Goal: Task Accomplishment & Management: Manage account settings

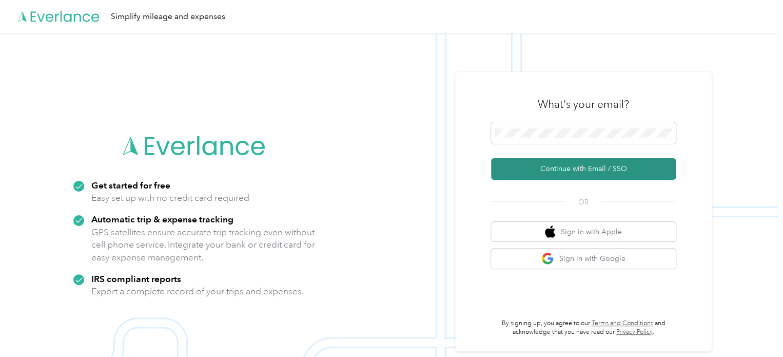
click at [576, 172] on button "Continue with Email / SSO" at bounding box center [583, 169] width 185 height 22
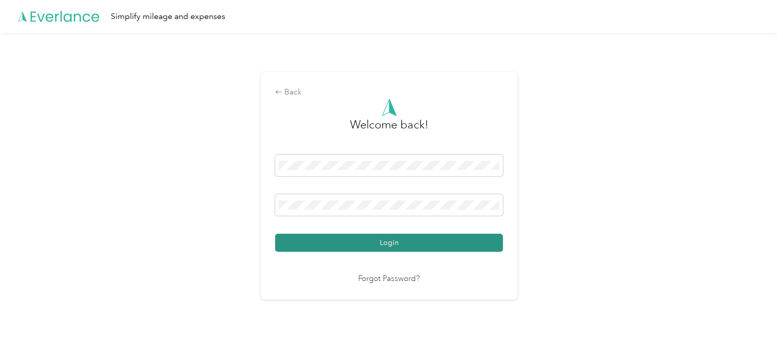
click at [396, 243] on button "Login" at bounding box center [389, 243] width 228 height 18
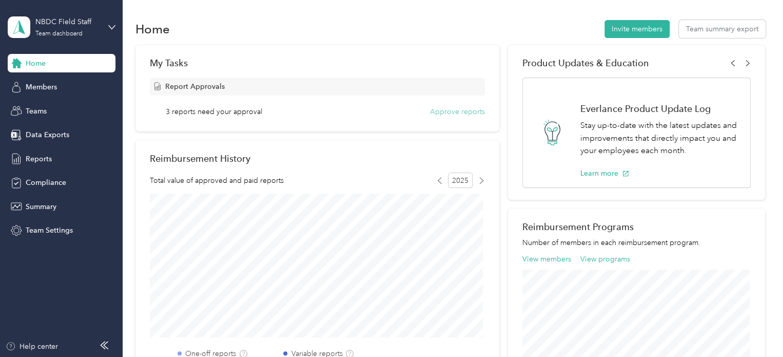
click at [452, 112] on button "Approve reports" at bounding box center [457, 111] width 55 height 11
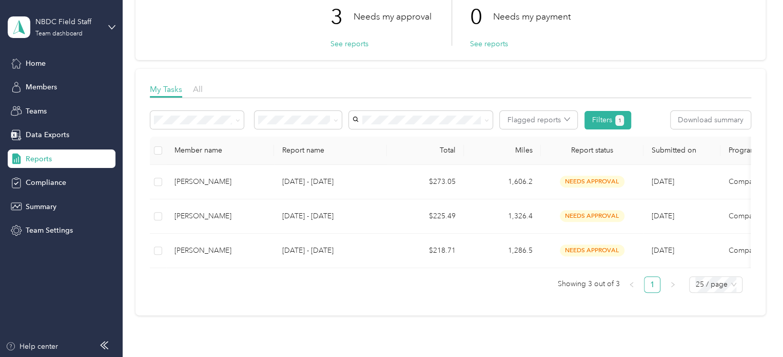
scroll to position [103, 0]
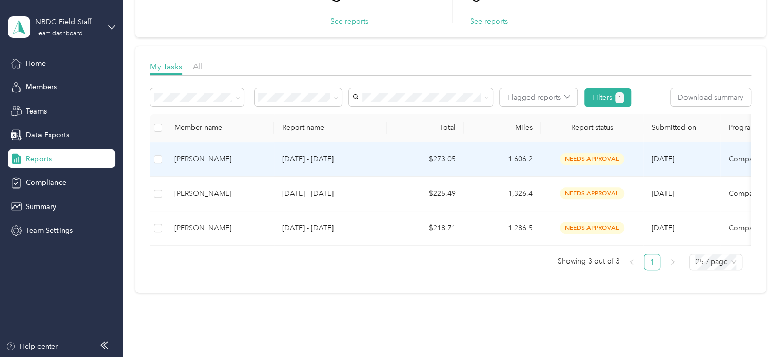
click at [578, 159] on span "needs approval" at bounding box center [592, 159] width 65 height 12
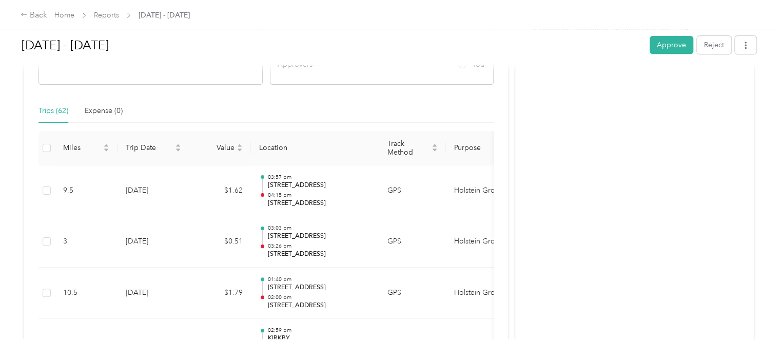
scroll to position [154, 0]
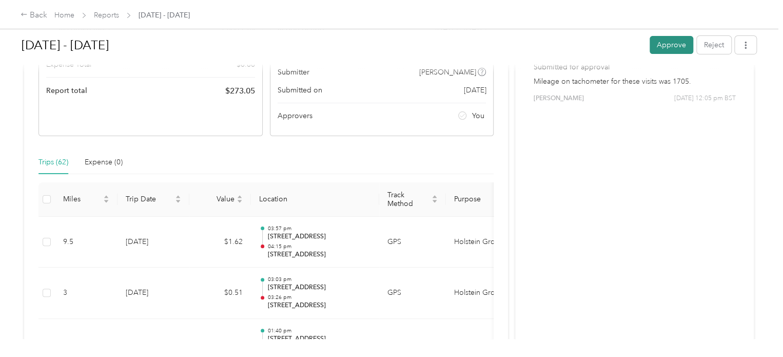
click at [673, 43] on button "Approve" at bounding box center [672, 45] width 44 height 18
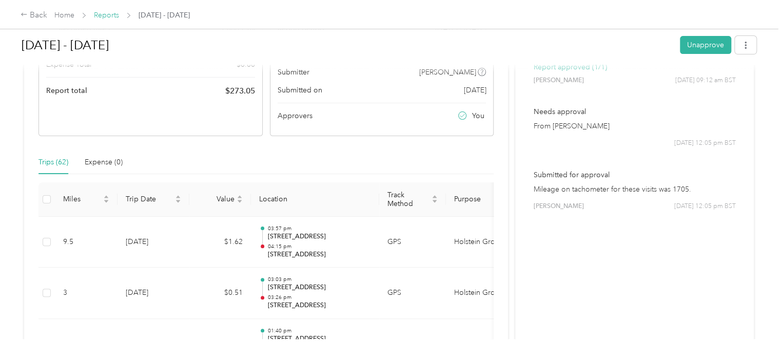
click at [114, 14] on link "Reports" at bounding box center [106, 15] width 25 height 9
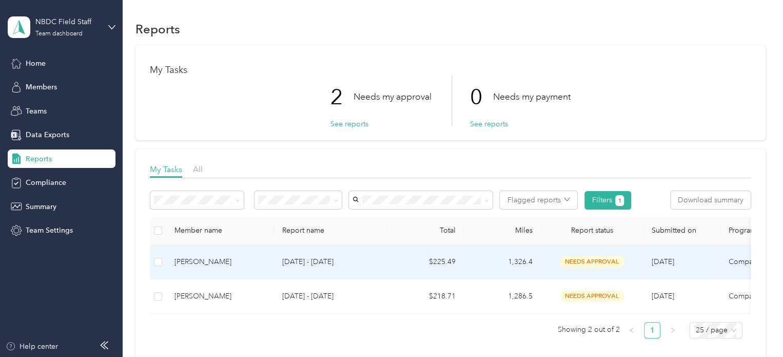
click at [590, 262] on span "needs approval" at bounding box center [592, 262] width 65 height 12
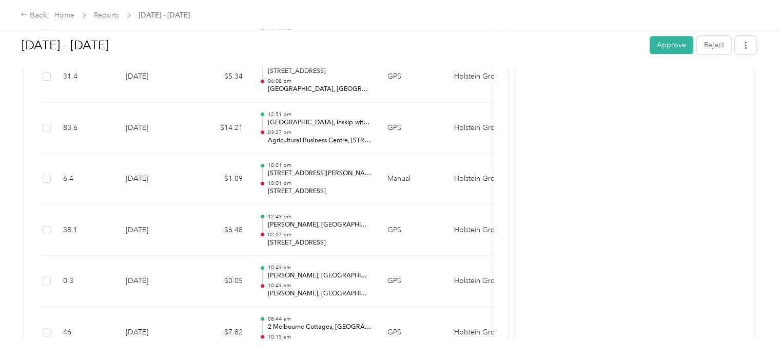
scroll to position [2567, 0]
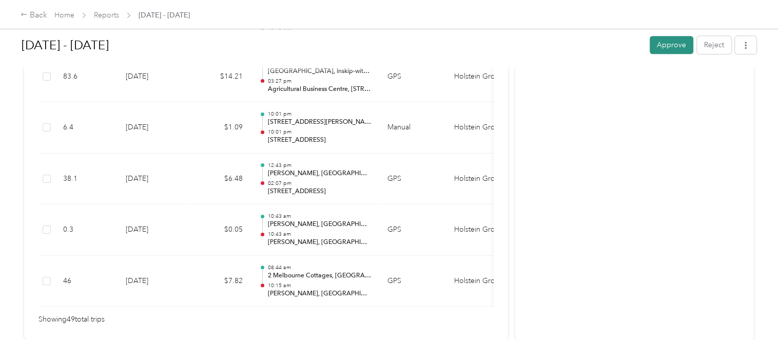
click at [654, 46] on button "Approve" at bounding box center [672, 45] width 44 height 18
click at [115, 16] on link "Reports" at bounding box center [106, 15] width 25 height 9
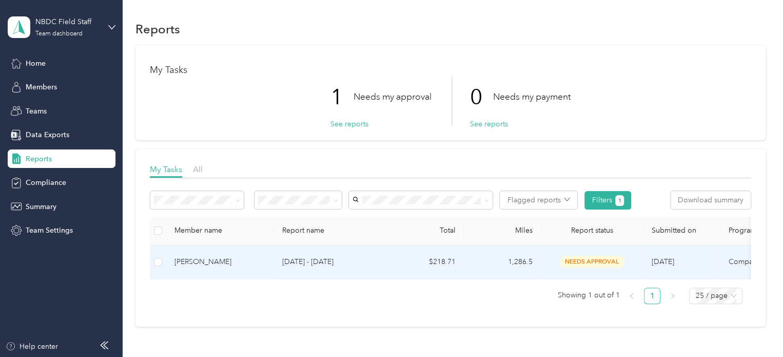
click at [517, 261] on td "1,286.5" at bounding box center [502, 262] width 77 height 34
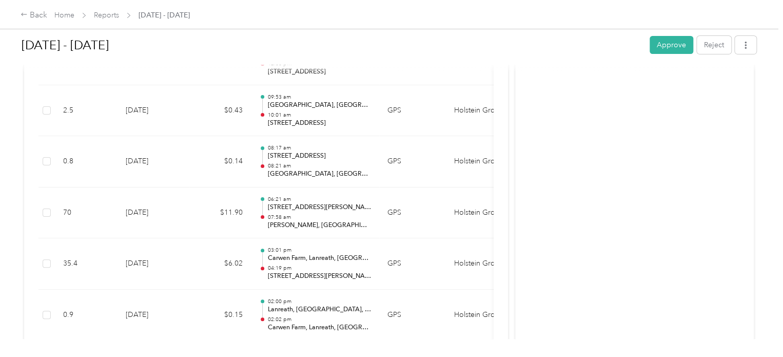
scroll to position [1898, 0]
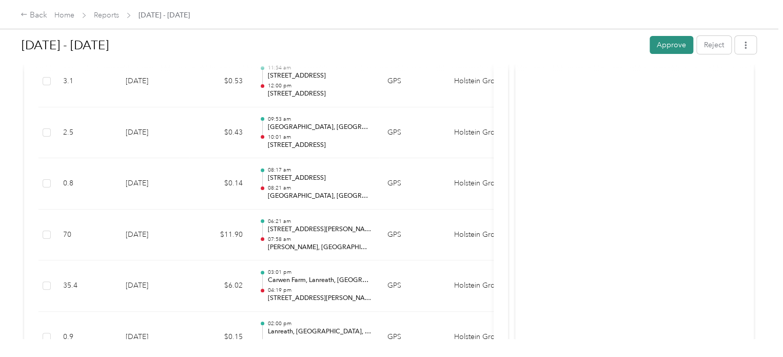
click at [658, 44] on button "Approve" at bounding box center [672, 45] width 44 height 18
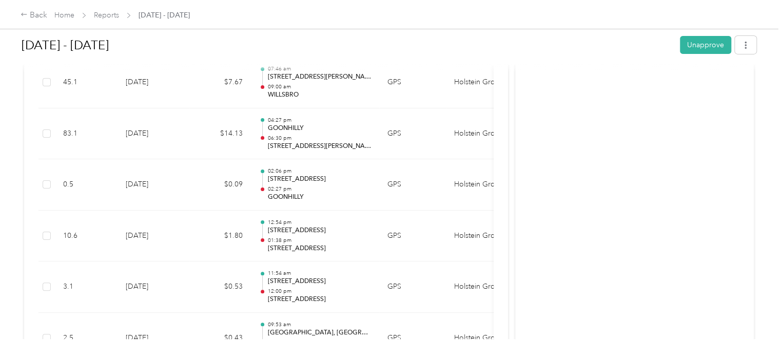
scroll to position [1436, 0]
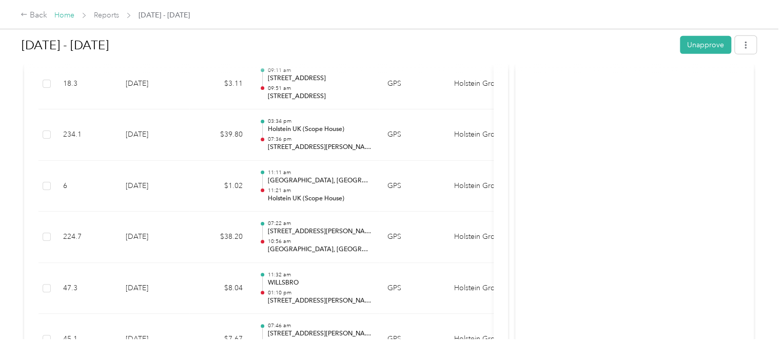
click at [63, 15] on link "Home" at bounding box center [64, 15] width 20 height 9
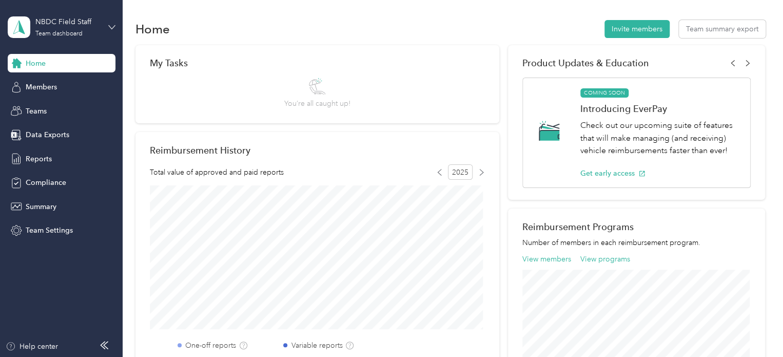
click at [111, 26] on icon at bounding box center [111, 27] width 7 height 7
click at [49, 104] on div "Personal dashboard" at bounding box center [48, 107] width 65 height 11
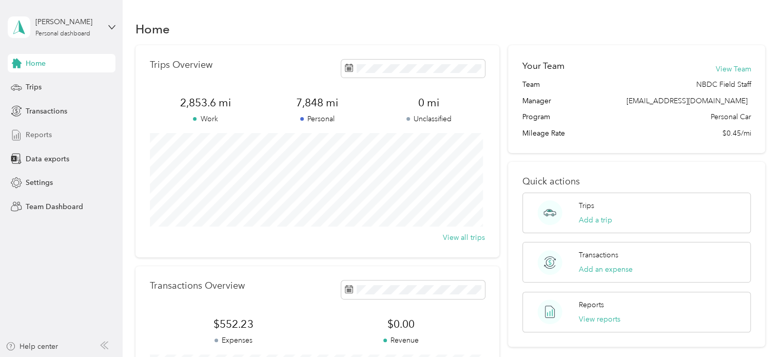
click at [29, 137] on span "Reports" at bounding box center [39, 134] width 26 height 11
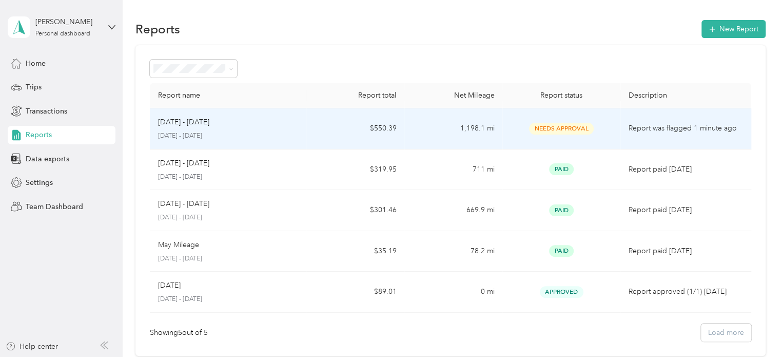
click at [496, 126] on td "1,198.1 mi" at bounding box center [454, 128] width 98 height 41
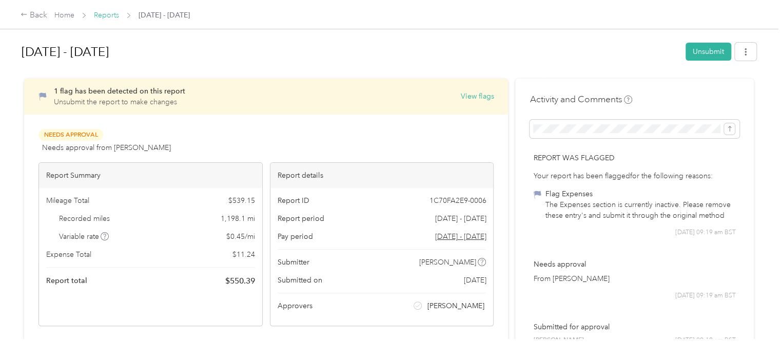
click at [107, 17] on link "Reports" at bounding box center [106, 15] width 25 height 9
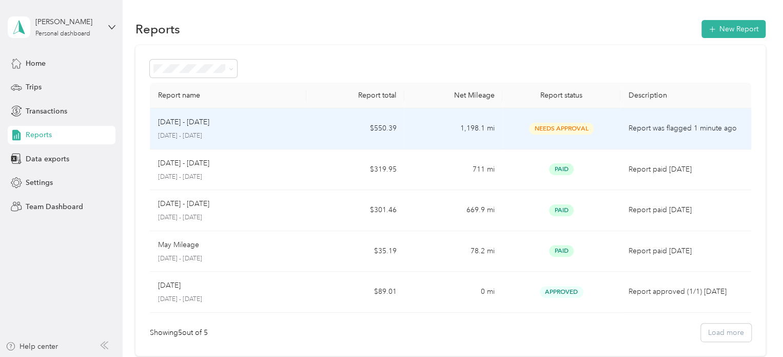
click at [376, 127] on td "$550.39" at bounding box center [355, 128] width 98 height 41
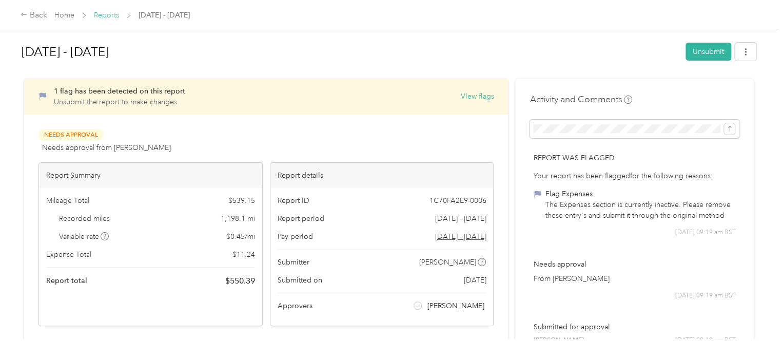
click at [108, 16] on link "Reports" at bounding box center [106, 15] width 25 height 9
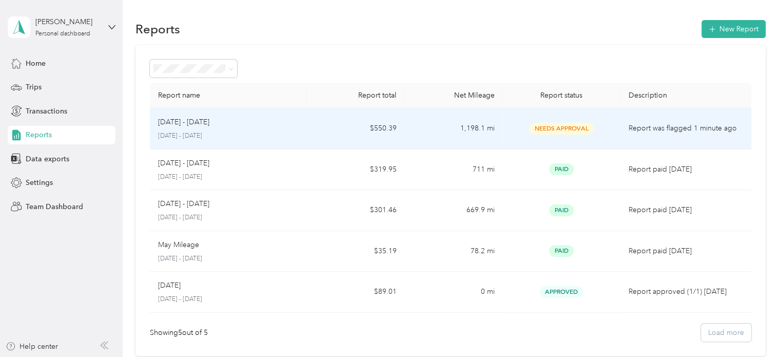
click at [196, 126] on p "[DATE] - [DATE]" at bounding box center [183, 122] width 51 height 11
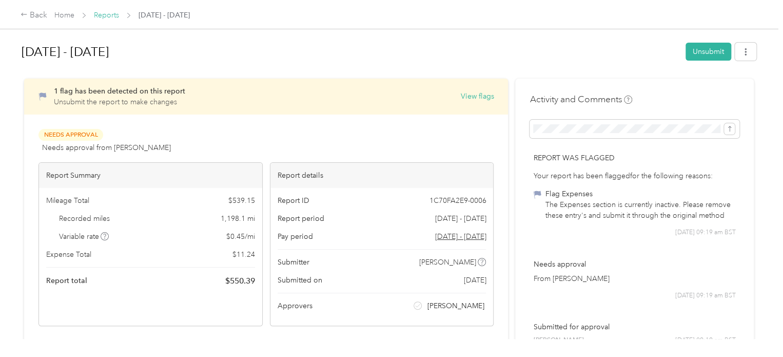
click at [110, 15] on link "Reports" at bounding box center [106, 15] width 25 height 9
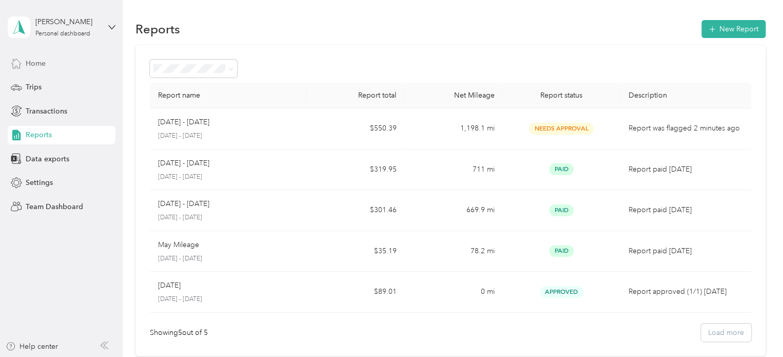
click at [39, 62] on span "Home" at bounding box center [36, 63] width 20 height 11
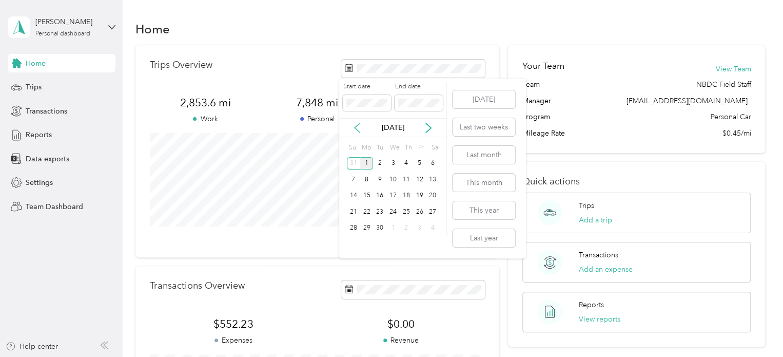
click at [356, 125] on icon at bounding box center [357, 128] width 10 height 10
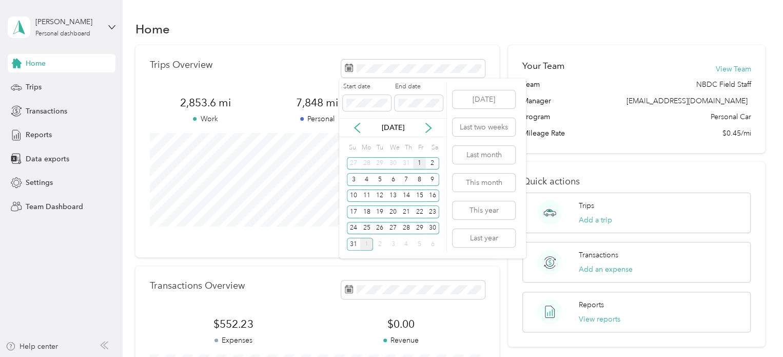
click at [415, 163] on div "1" at bounding box center [419, 163] width 13 height 13
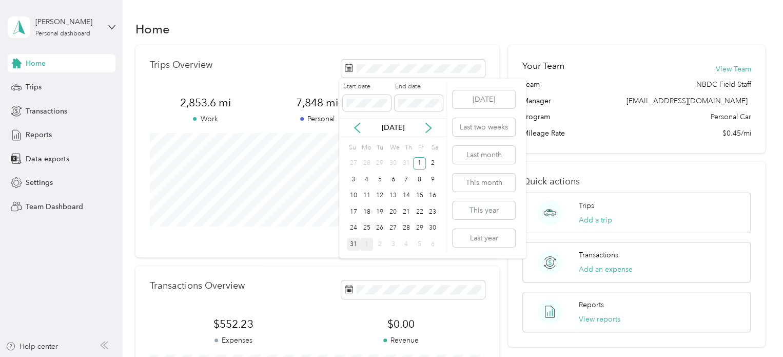
click at [354, 242] on div "31" at bounding box center [353, 244] width 13 height 13
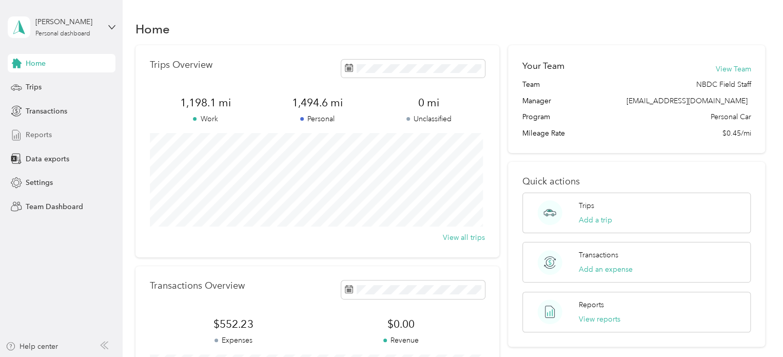
click at [39, 135] on span "Reports" at bounding box center [39, 134] width 26 height 11
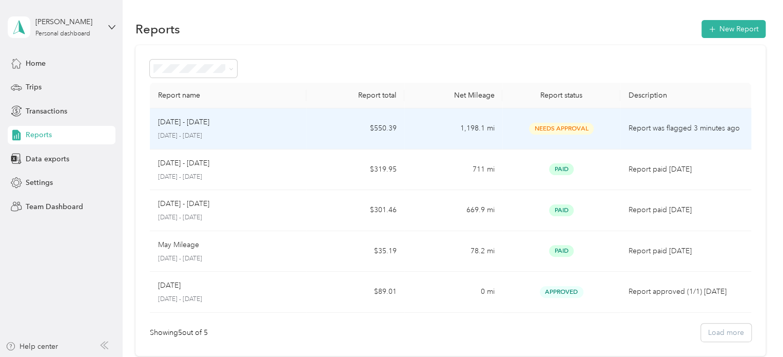
click at [556, 131] on span "Needs Approval" at bounding box center [561, 129] width 65 height 12
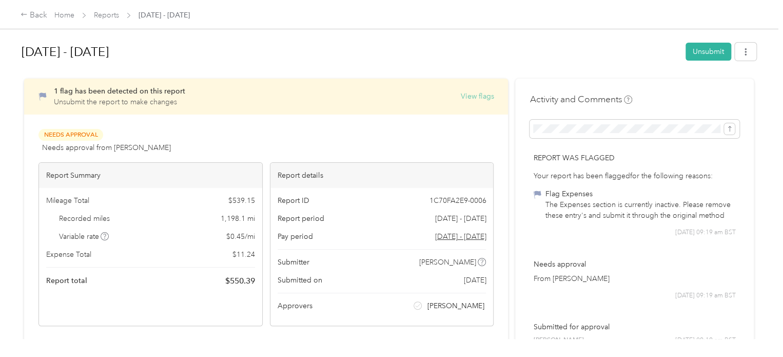
click at [479, 93] on button "View flags" at bounding box center [476, 96] width 33 height 11
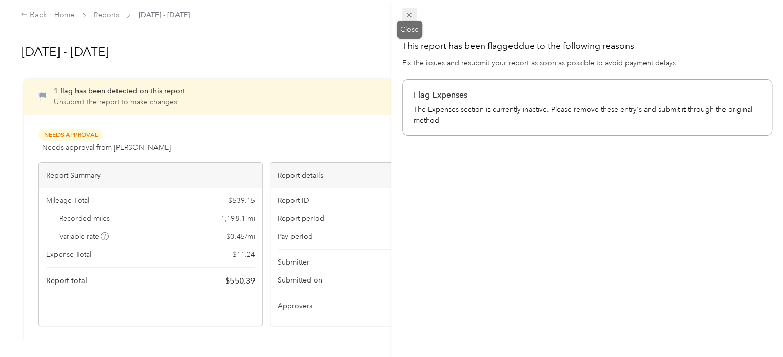
click at [411, 16] on icon at bounding box center [409, 15] width 9 height 9
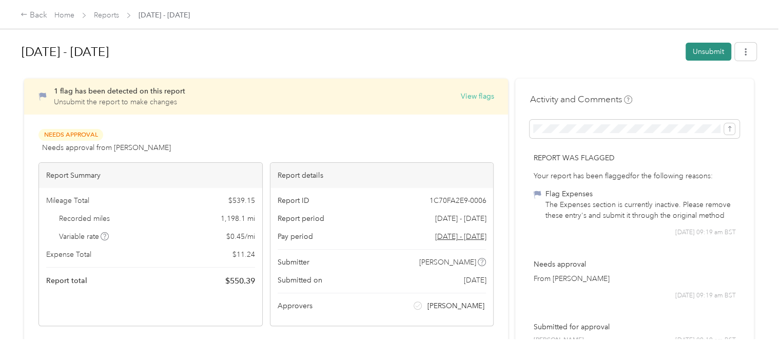
click at [702, 50] on button "Unsubmit" at bounding box center [709, 52] width 46 height 18
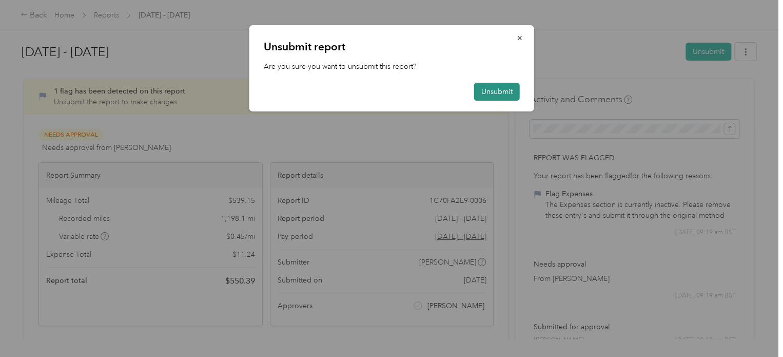
click at [494, 94] on button "Unsubmit" at bounding box center [497, 92] width 46 height 18
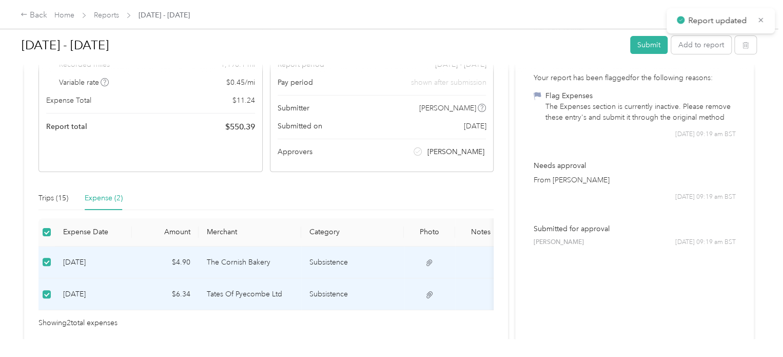
scroll to position [199, 0]
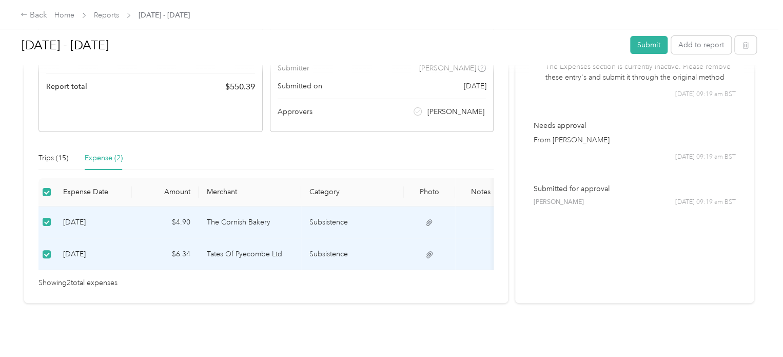
click at [116, 206] on td "[DATE]" at bounding box center [93, 222] width 77 height 32
click at [242, 206] on td "The Cornish Bakery" at bounding box center [250, 222] width 103 height 32
drag, startPoint x: 46, startPoint y: 181, endPoint x: 295, endPoint y: 302, distance: 276.4
click at [295, 302] on div "[DATE] - [DATE] Submit Add to report Due [DATE]. Submit this report by [DATE] D…" at bounding box center [389, 169] width 778 height 339
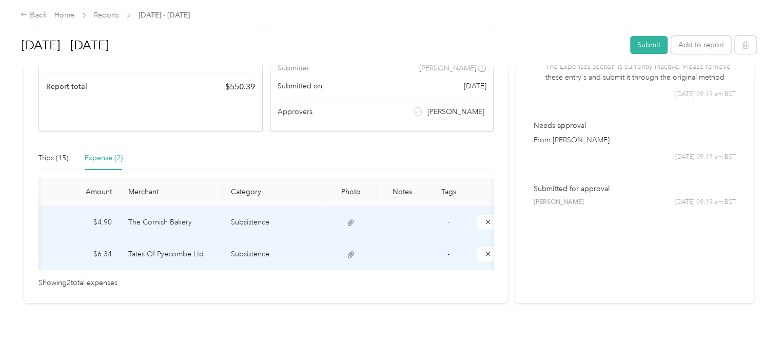
scroll to position [0, 97]
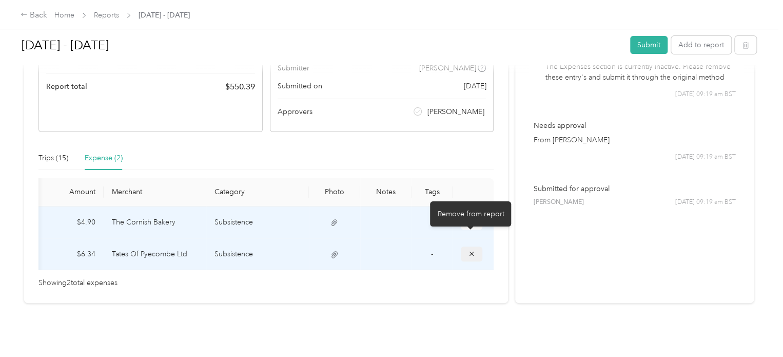
click at [470, 250] on icon "button" at bounding box center [471, 253] width 7 height 7
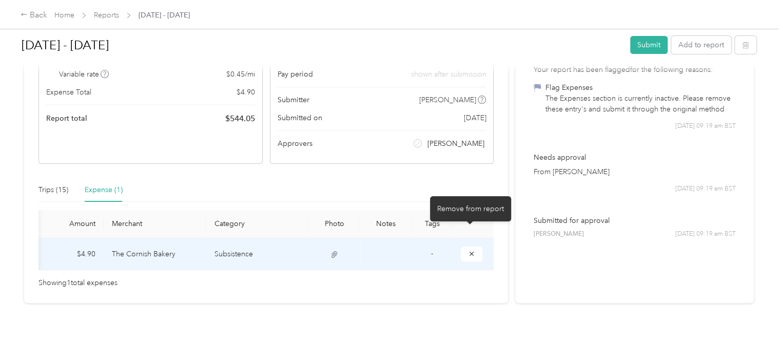
scroll to position [166, 0]
click at [470, 250] on icon "button" at bounding box center [471, 253] width 7 height 7
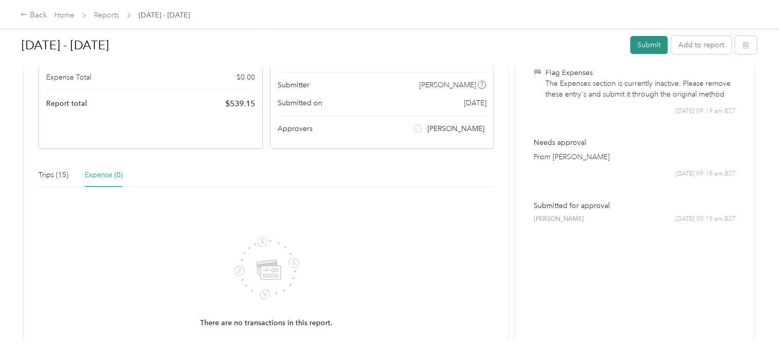
click at [652, 43] on button "Submit" at bounding box center [648, 45] width 37 height 18
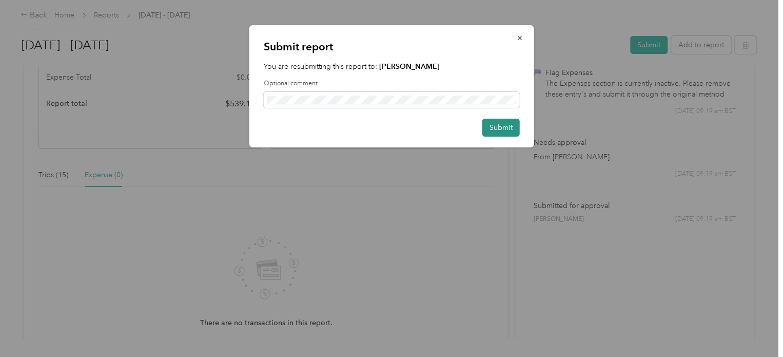
click at [496, 128] on button "Submit" at bounding box center [501, 128] width 37 height 18
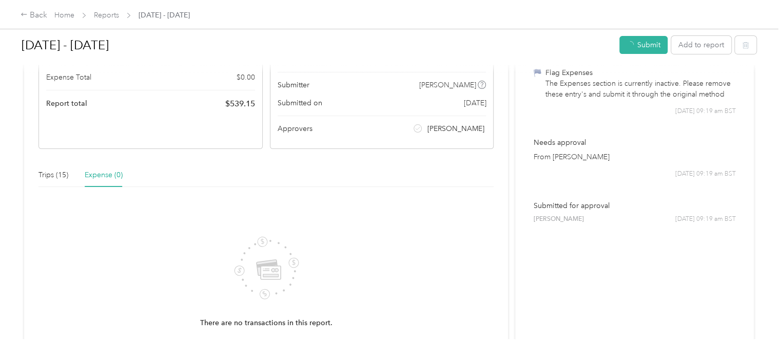
scroll to position [142, 0]
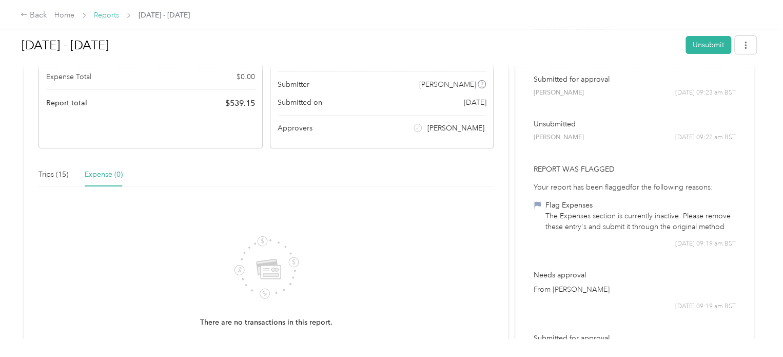
click at [112, 16] on link "Reports" at bounding box center [106, 15] width 25 height 9
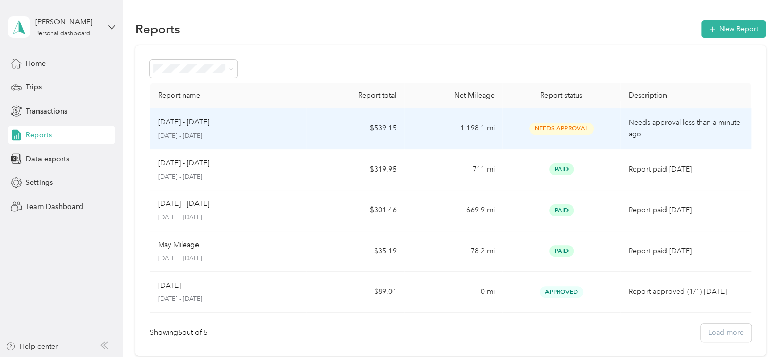
click at [550, 131] on span "Needs Approval" at bounding box center [561, 129] width 65 height 12
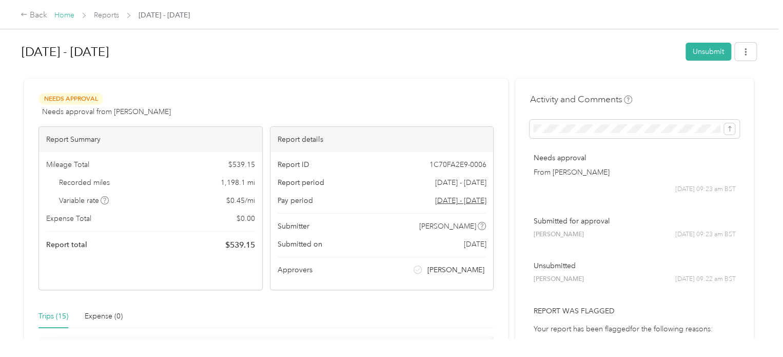
click at [67, 13] on link "Home" at bounding box center [64, 15] width 20 height 9
